Goal: Find contact information: Find contact information

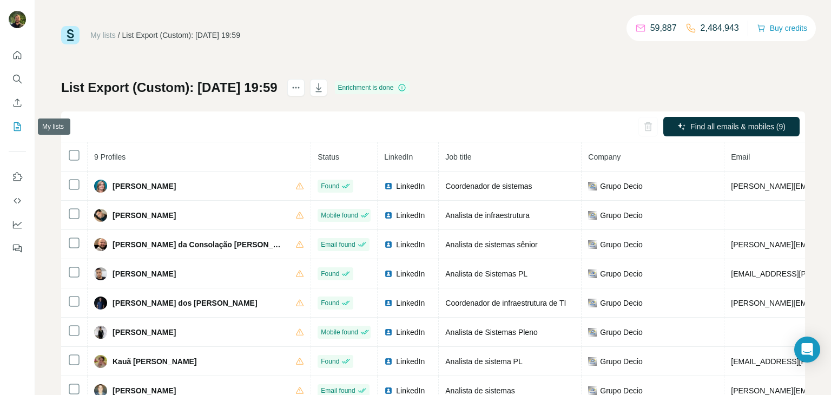
scroll to position [9, 121]
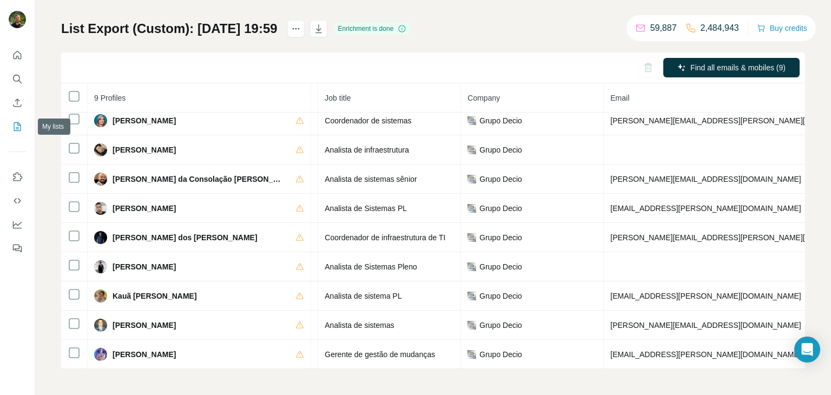
scroll to position [44, 0]
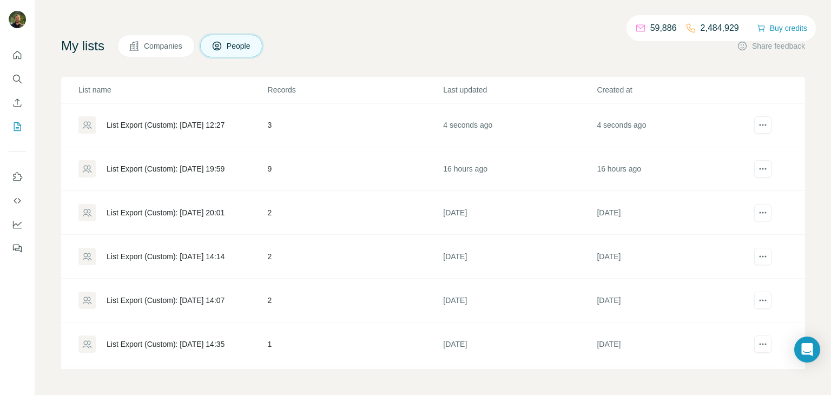
click at [131, 122] on div "List Export (Custom): [DATE] 12:27" at bounding box center [166, 125] width 118 height 11
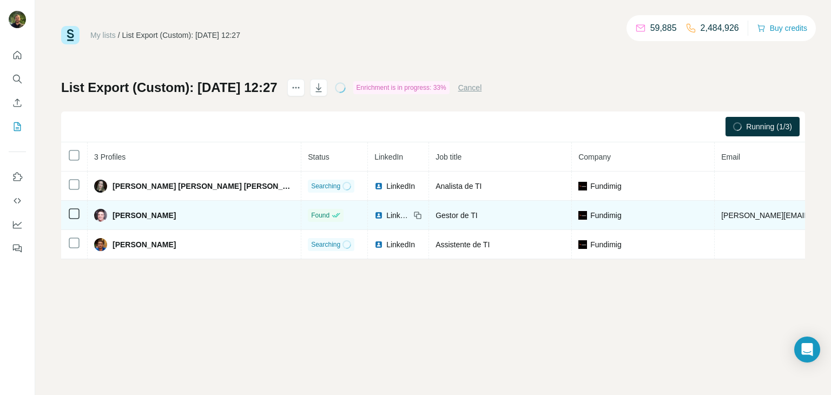
click at [721, 216] on span "[PERSON_NAME][EMAIL_ADDRESS][DOMAIN_NAME]" at bounding box center [816, 215] width 190 height 9
copy span "[PERSON_NAME][EMAIL_ADDRESS][DOMAIN_NAME]"
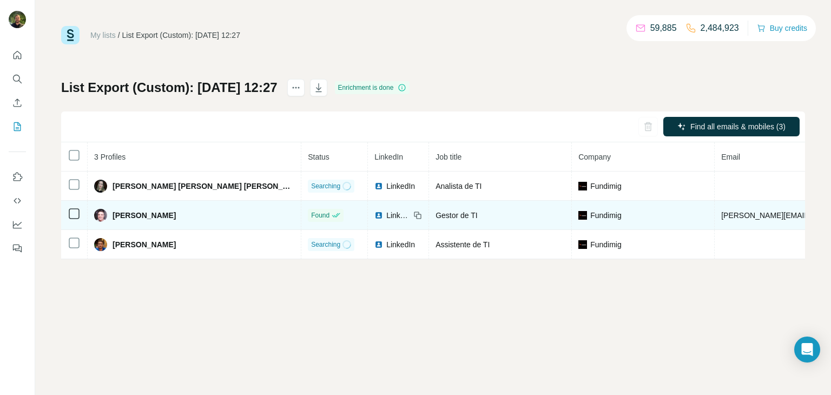
click at [777, 216] on tr "[PERSON_NAME] Found LinkedIn Gestor de TI [PERSON_NAME] [PERSON_NAME][EMAIL_ADD…" at bounding box center [635, 215] width 1148 height 29
copy span "[PHONE_NUMBER]"
